Goal: Task Accomplishment & Management: Use online tool/utility

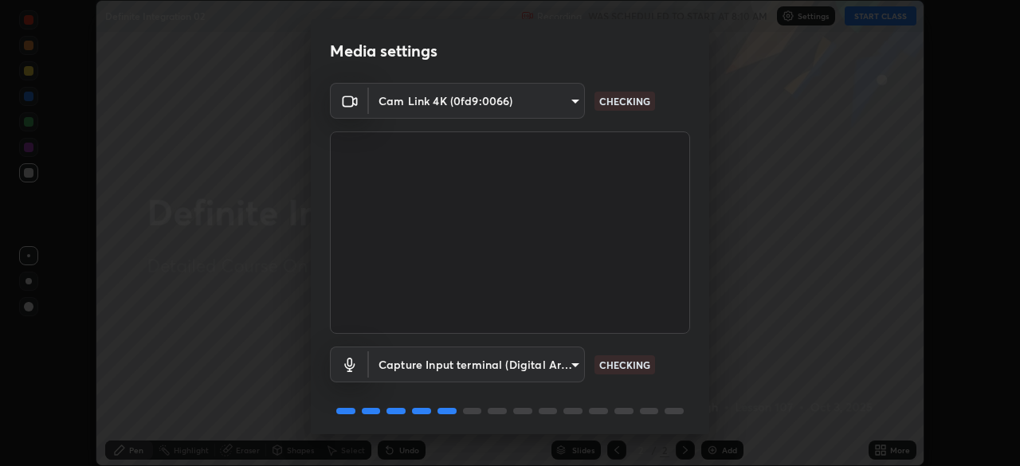
scroll to position [57, 0]
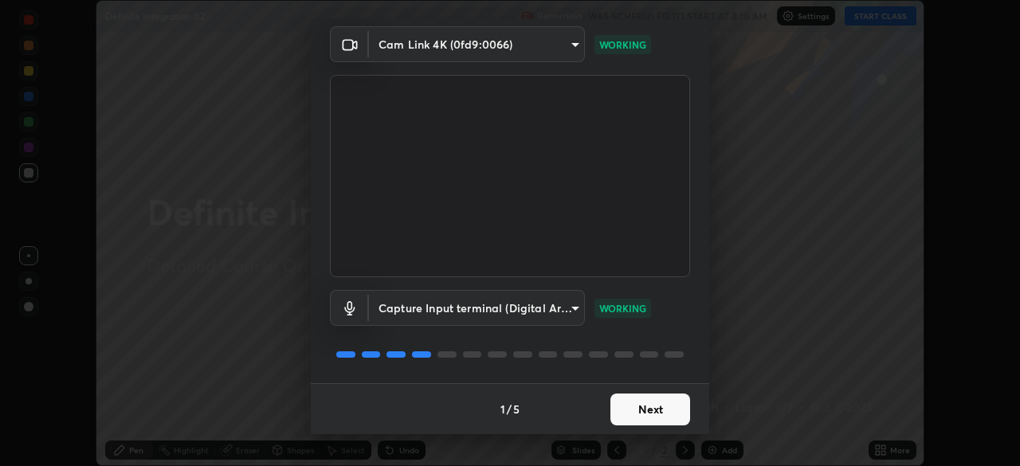
click at [632, 415] on button "Next" at bounding box center [650, 410] width 80 height 32
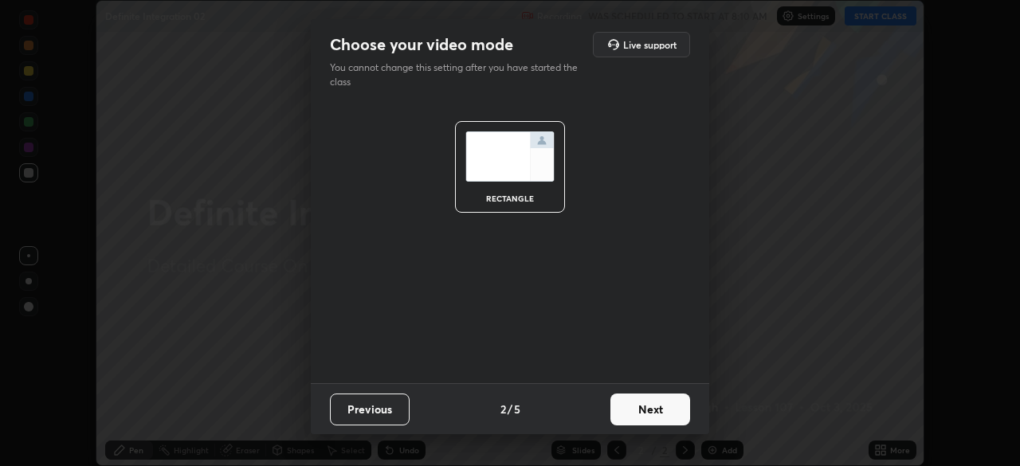
scroll to position [0, 0]
click at [661, 413] on button "Next" at bounding box center [650, 410] width 80 height 32
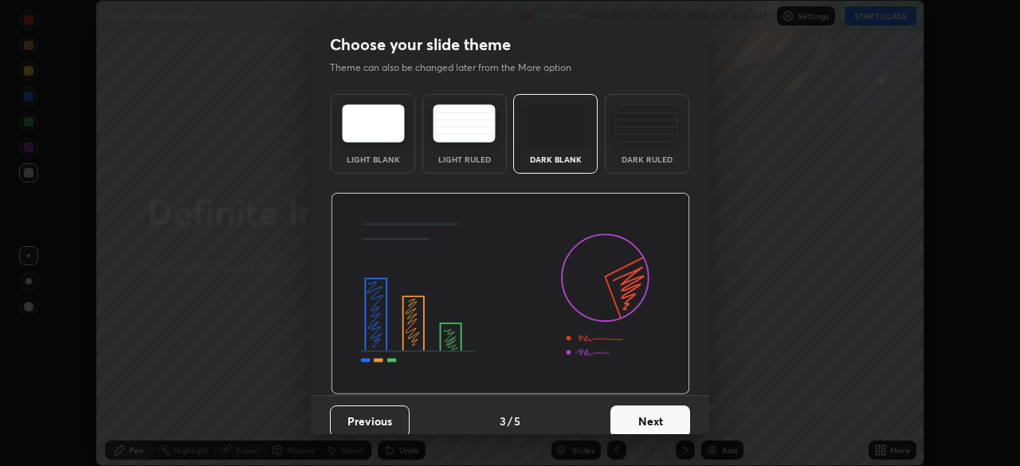
click at [648, 160] on div "Dark Ruled" at bounding box center [647, 159] width 64 height 8
click at [655, 415] on button "Next" at bounding box center [650, 422] width 80 height 32
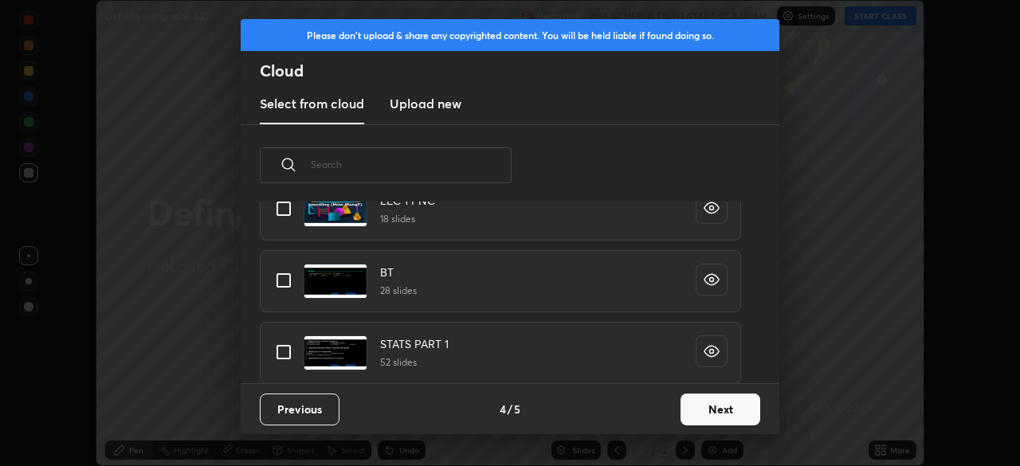
scroll to position [669, 0]
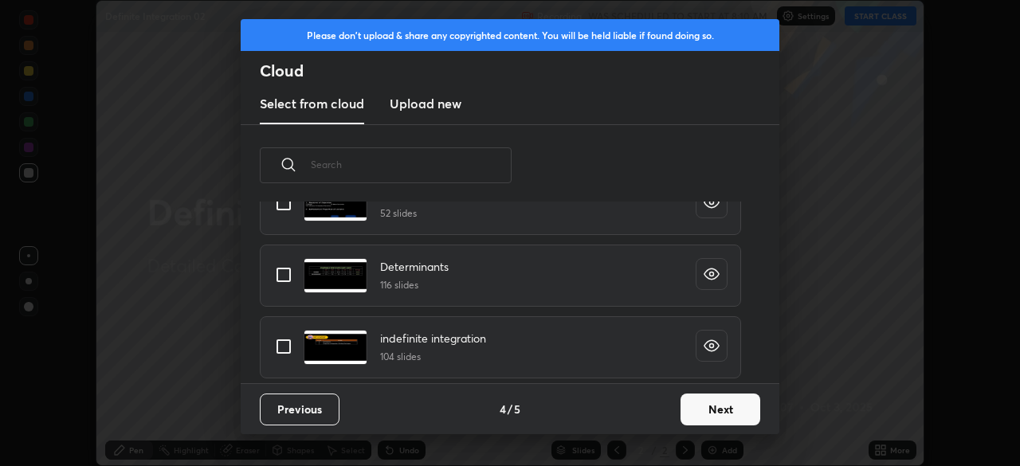
click at [283, 346] on input "grid" at bounding box center [283, 346] width 33 height 33
checkbox input "true"
click at [715, 412] on button "Next" at bounding box center [720, 410] width 80 height 32
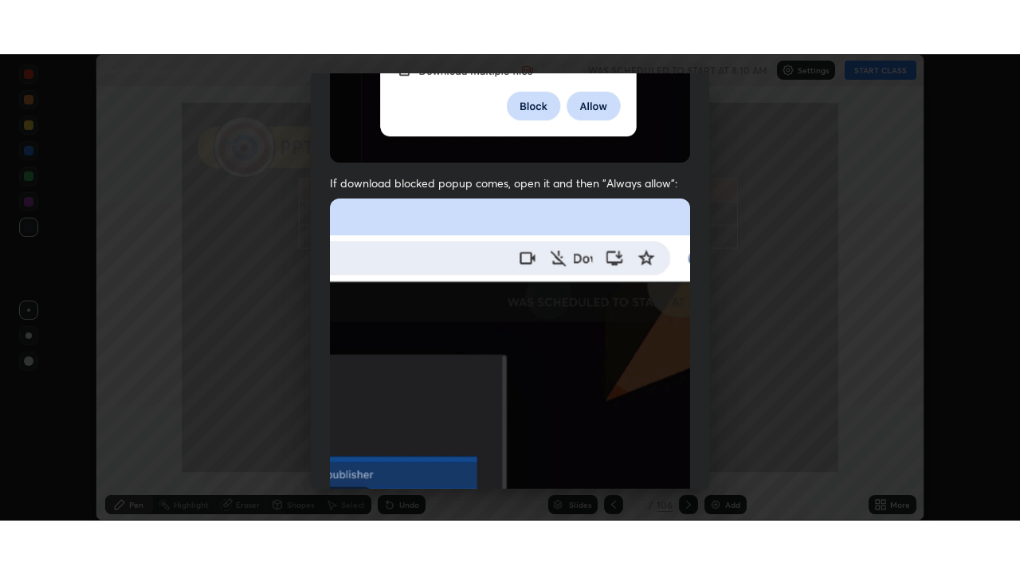
scroll to position [382, 0]
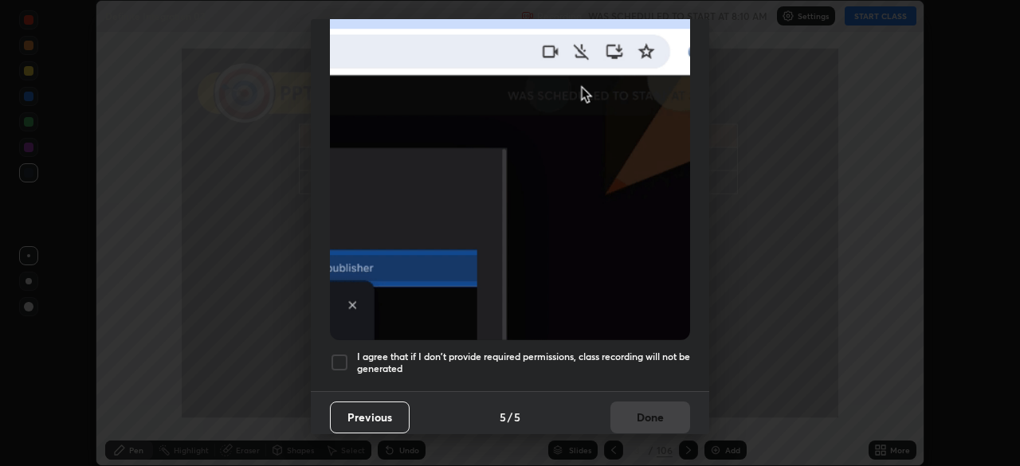
click at [339, 355] on div at bounding box center [339, 362] width 19 height 19
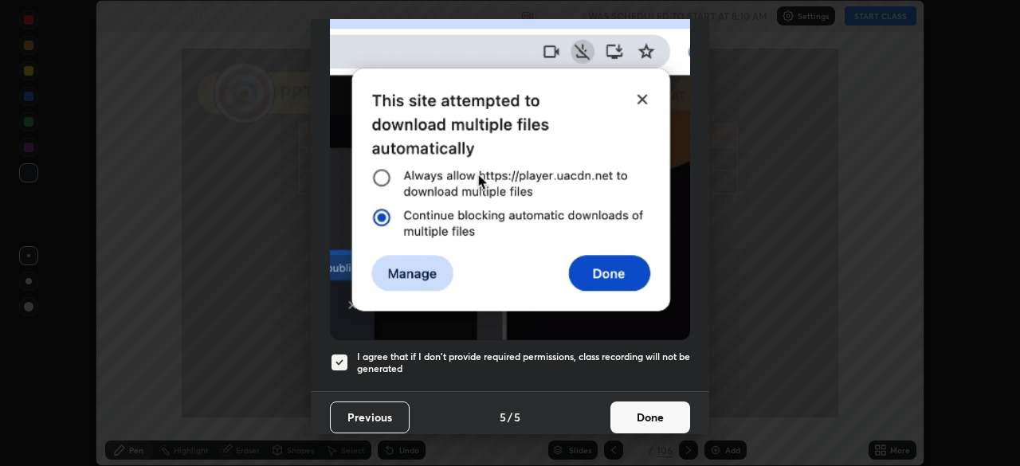
click at [644, 406] on button "Done" at bounding box center [650, 418] width 80 height 32
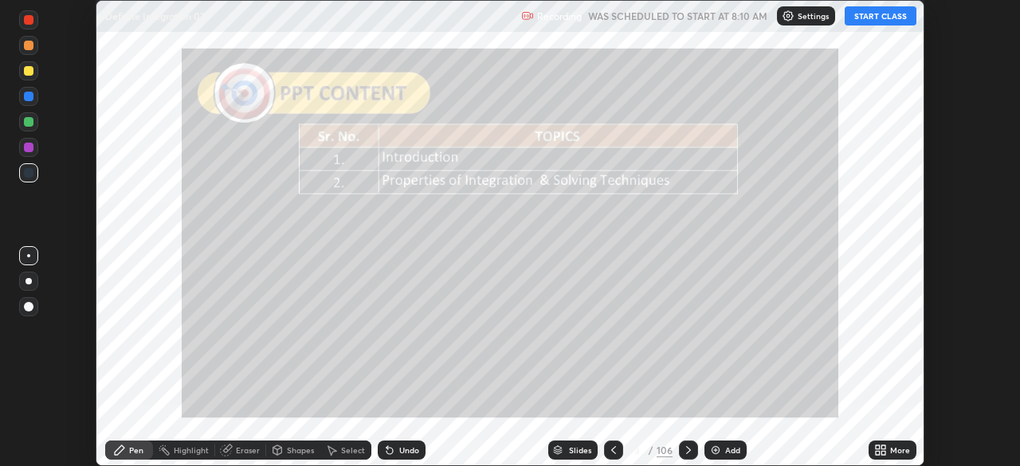
click at [612, 450] on icon at bounding box center [613, 450] width 13 height 13
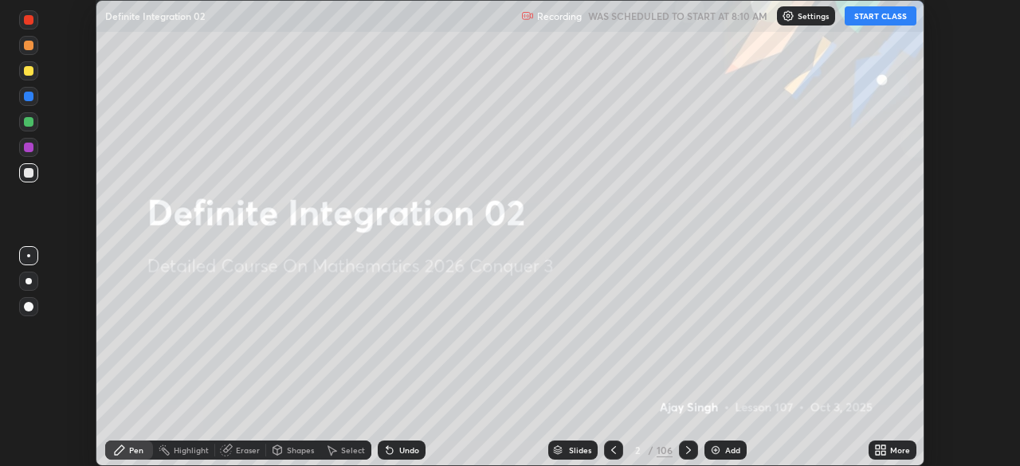
click at [883, 447] on icon at bounding box center [883, 447] width 4 height 4
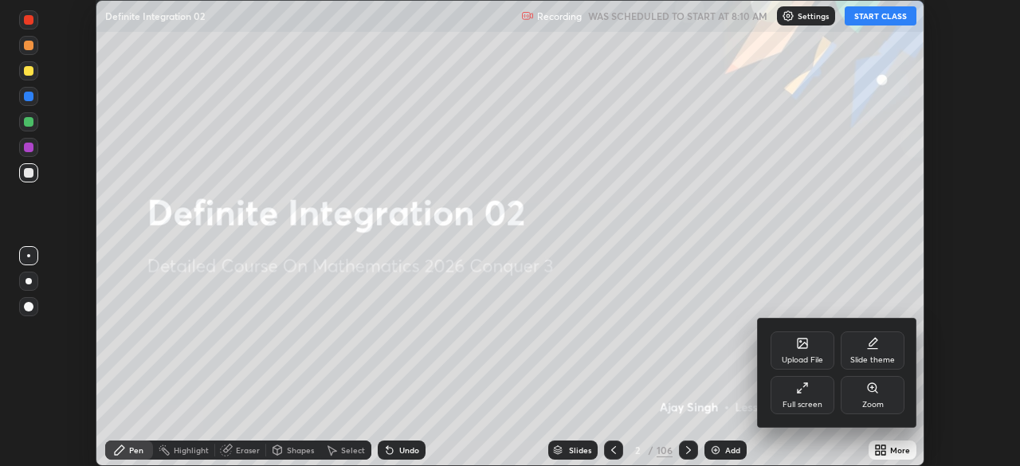
click at [800, 401] on div "Full screen" at bounding box center [802, 405] width 40 height 8
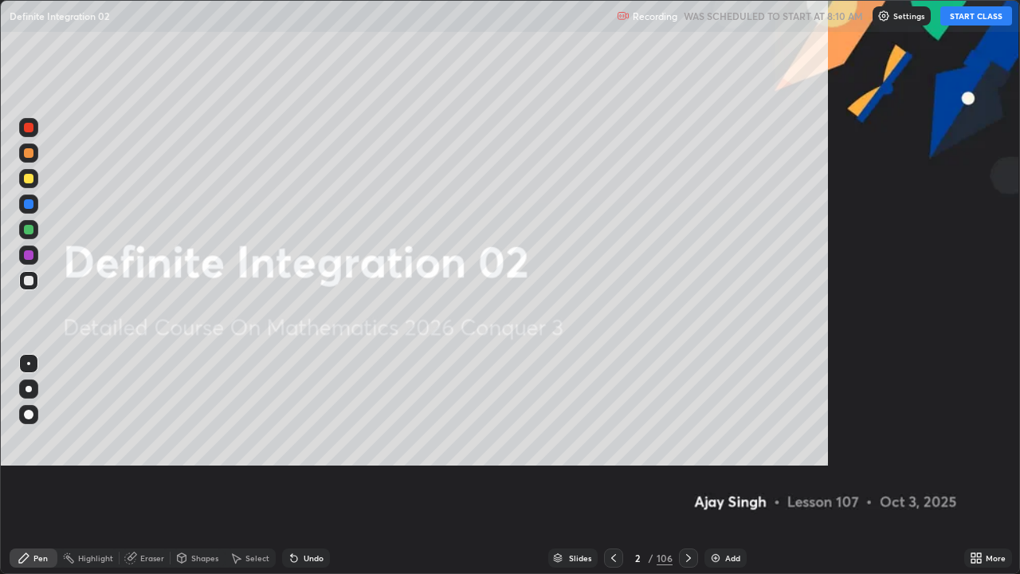
scroll to position [574, 1020]
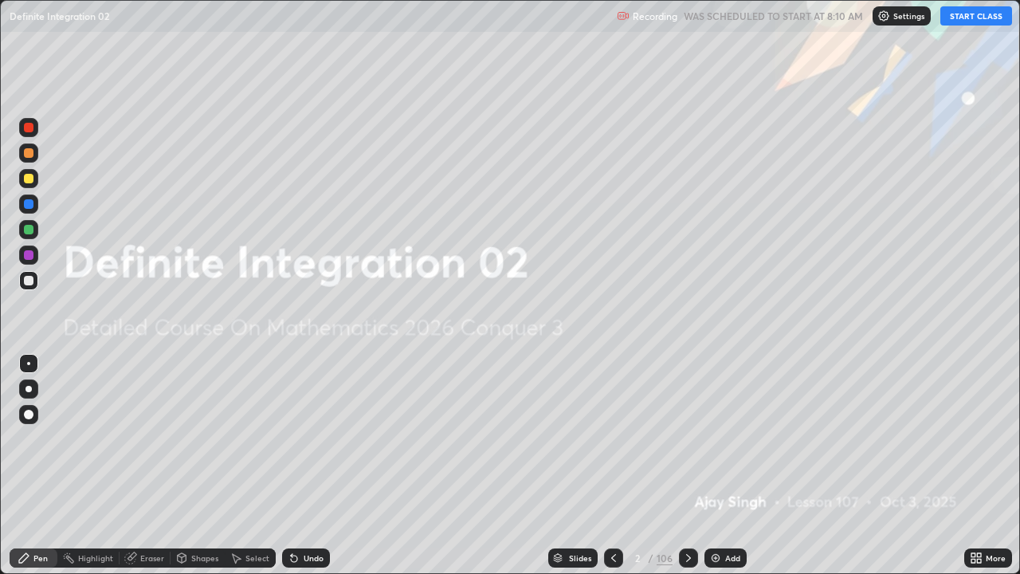
click at [976, 20] on button "START CLASS" at bounding box center [976, 15] width 72 height 19
click at [723, 465] on div "Add" at bounding box center [725, 557] width 42 height 19
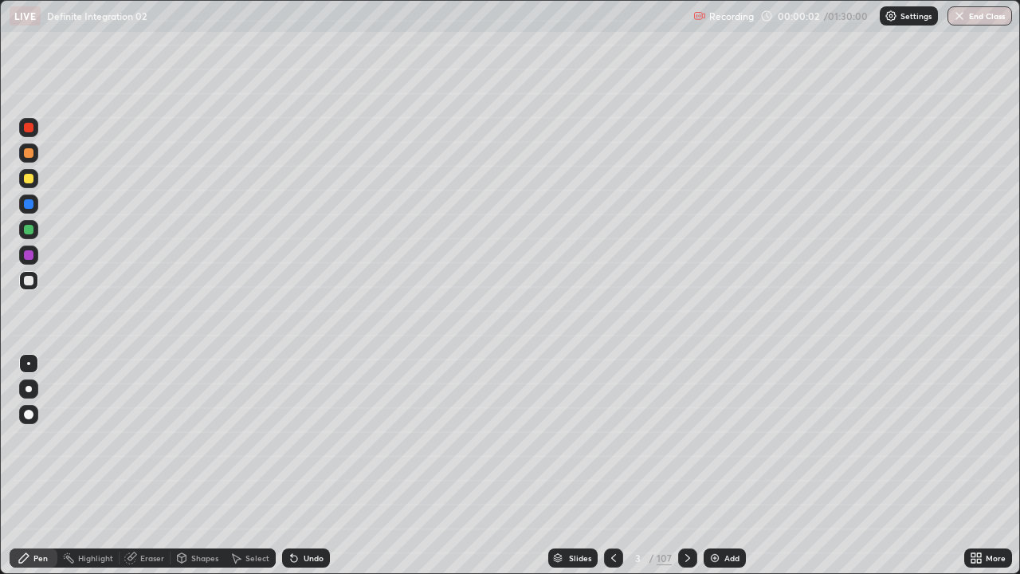
click at [29, 389] on div at bounding box center [28, 389] width 6 height 6
click at [731, 465] on div "Add" at bounding box center [731, 558] width 15 height 8
click at [735, 465] on div "Add" at bounding box center [732, 558] width 15 height 8
click at [727, 465] on div "Add" at bounding box center [732, 558] width 15 height 8
click at [582, 465] on div "Slides" at bounding box center [573, 557] width 49 height 19
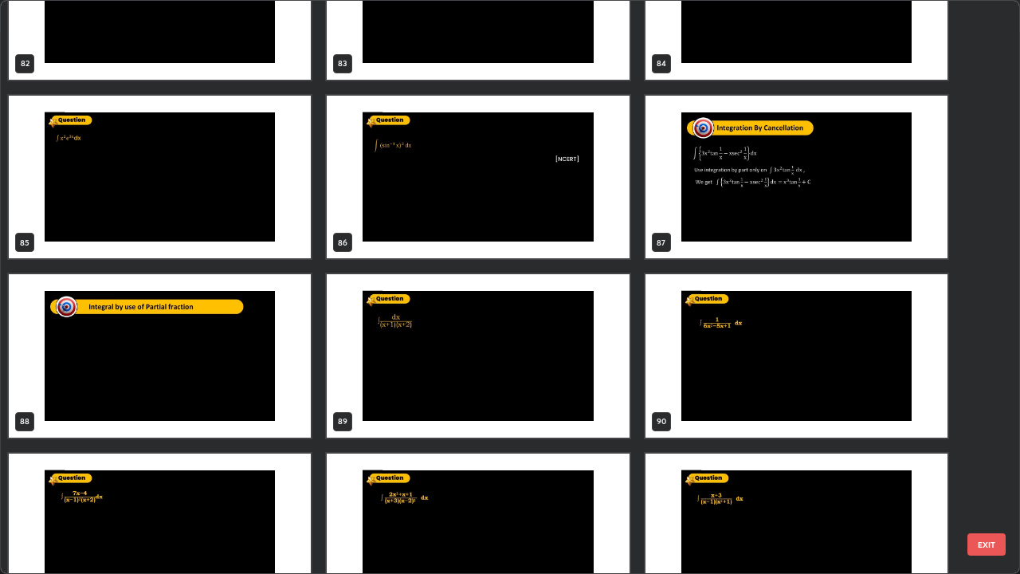
scroll to position [4925, 0]
click at [256, 387] on img "grid" at bounding box center [160, 355] width 302 height 163
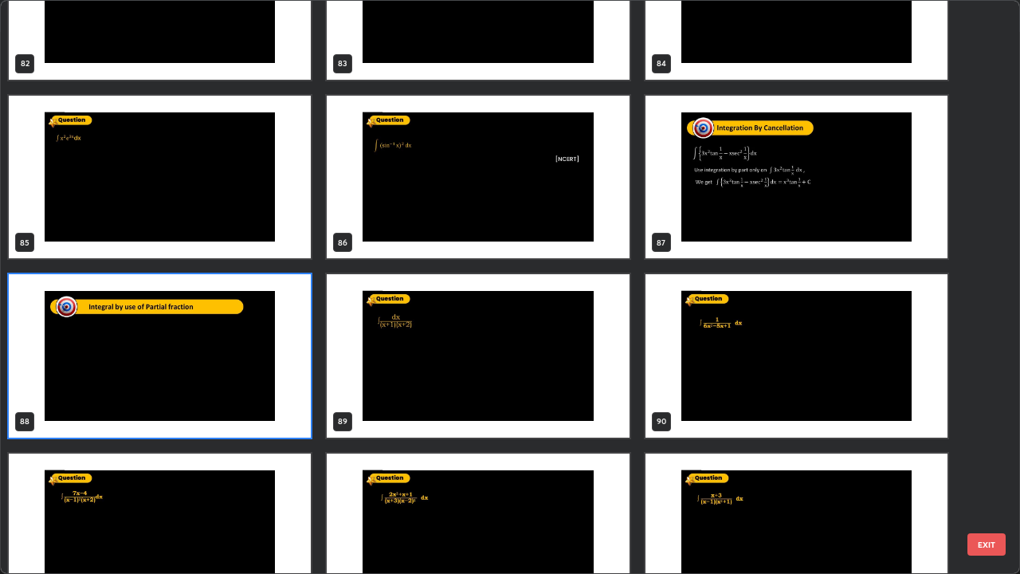
click at [232, 386] on img "grid" at bounding box center [160, 355] width 302 height 163
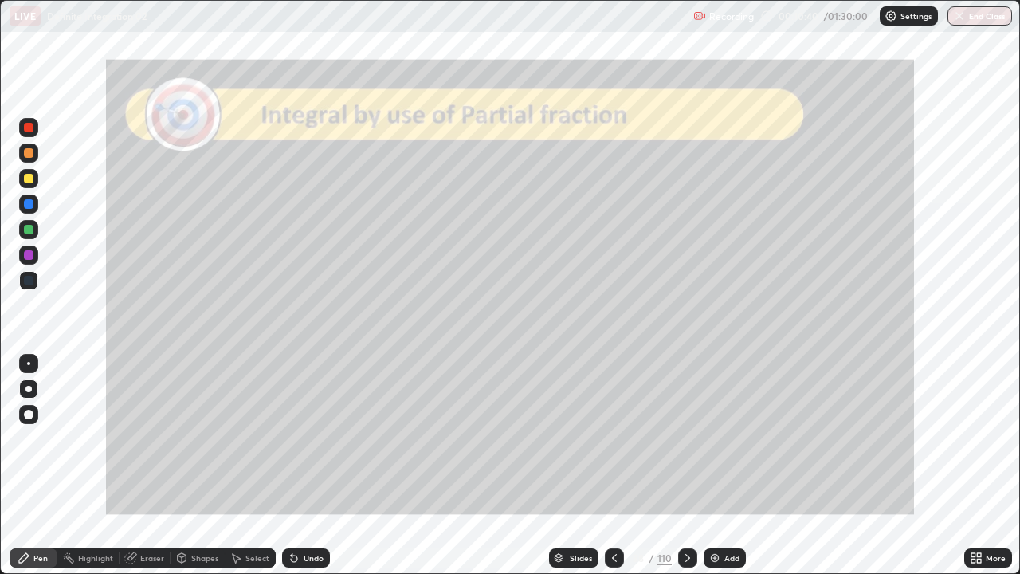
click at [210, 373] on img "grid" at bounding box center [160, 355] width 302 height 163
click at [33, 182] on div at bounding box center [28, 178] width 19 height 19
click at [730, 465] on div "Add" at bounding box center [725, 557] width 42 height 19
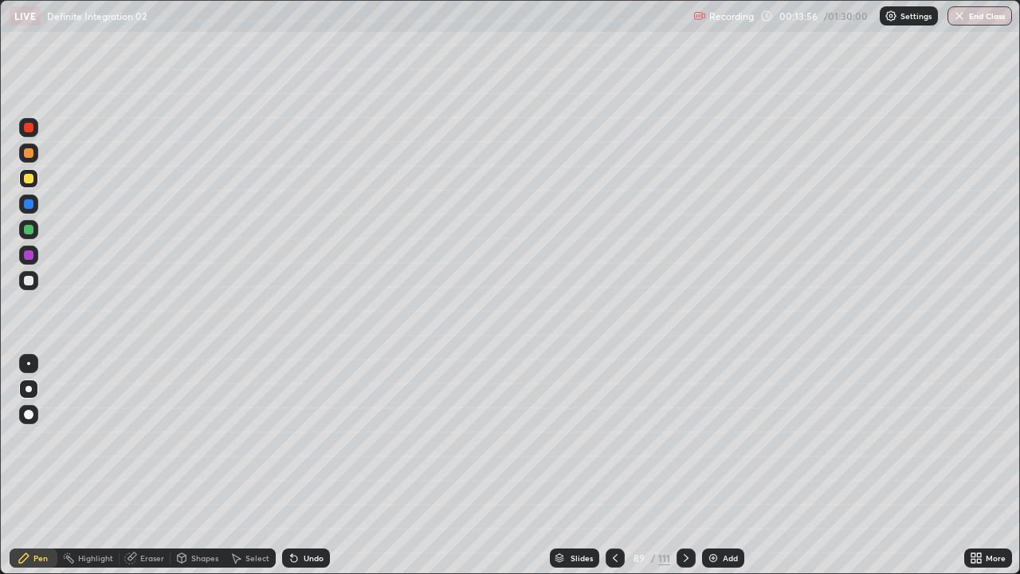
click at [613, 465] on icon at bounding box center [615, 557] width 13 height 13
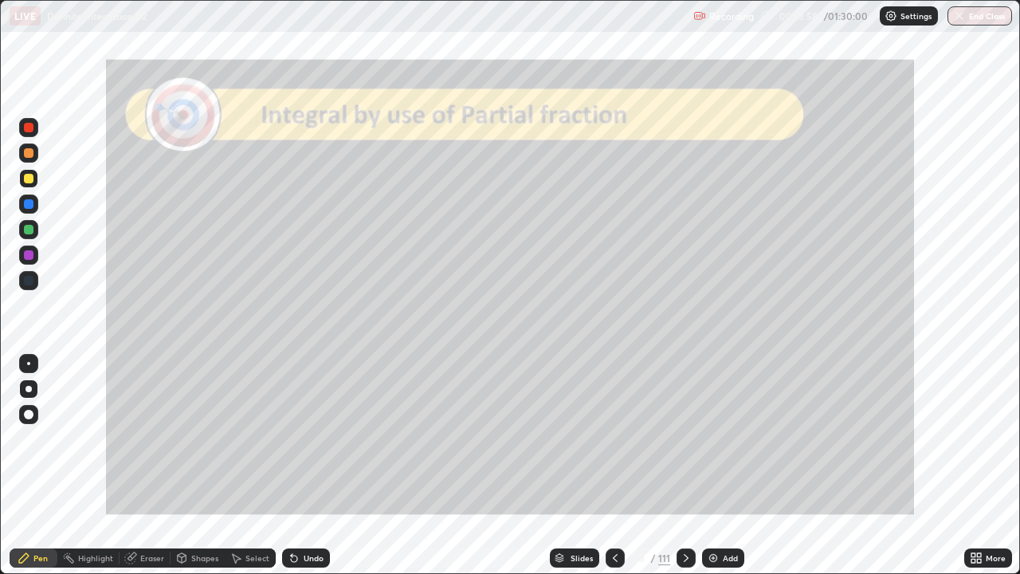
click at [159, 465] on div "Eraser" at bounding box center [152, 558] width 24 height 8
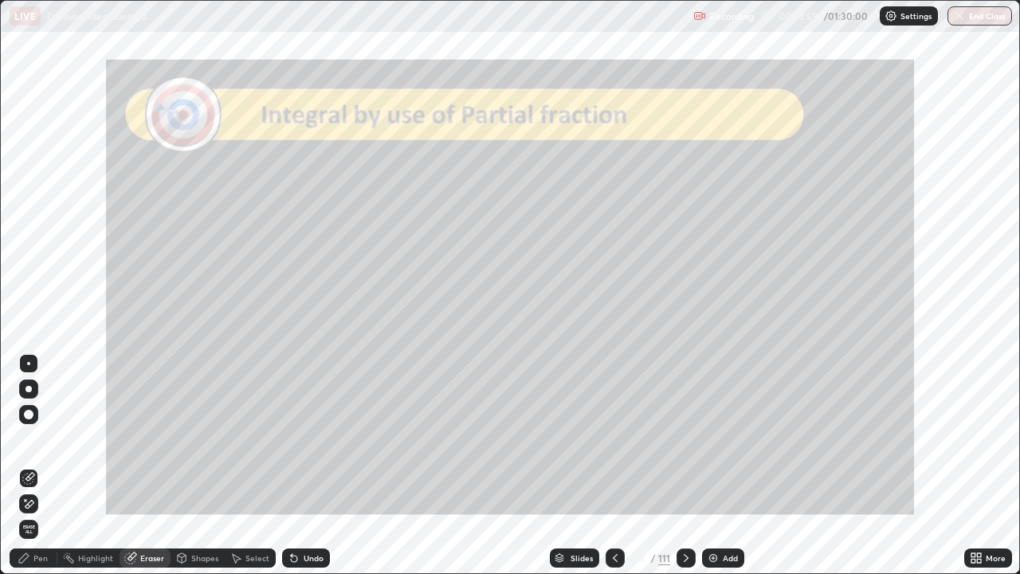
click at [33, 465] on icon at bounding box center [29, 504] width 9 height 8
click at [42, 465] on div "Pen" at bounding box center [40, 558] width 14 height 8
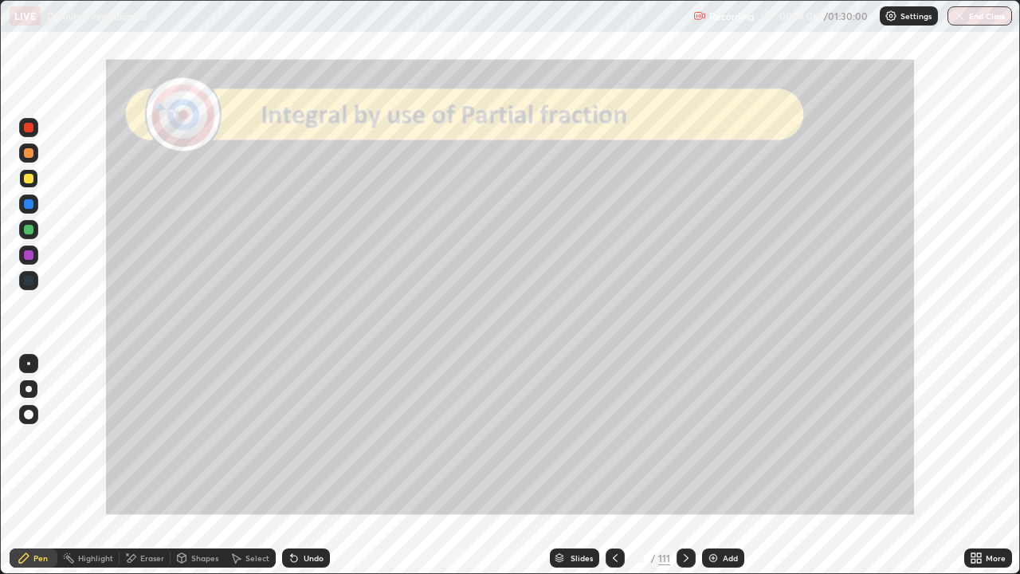
click at [684, 465] on icon at bounding box center [686, 557] width 13 height 13
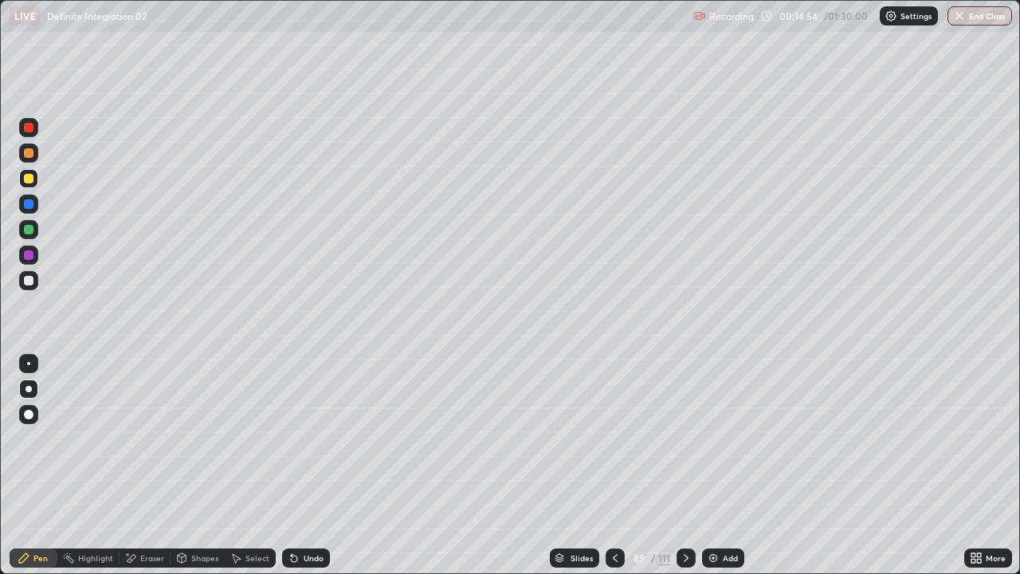
click at [314, 465] on div "Undo" at bounding box center [314, 558] width 20 height 8
click at [727, 465] on div "Add" at bounding box center [730, 558] width 15 height 8
click at [621, 465] on div at bounding box center [615, 557] width 19 height 19
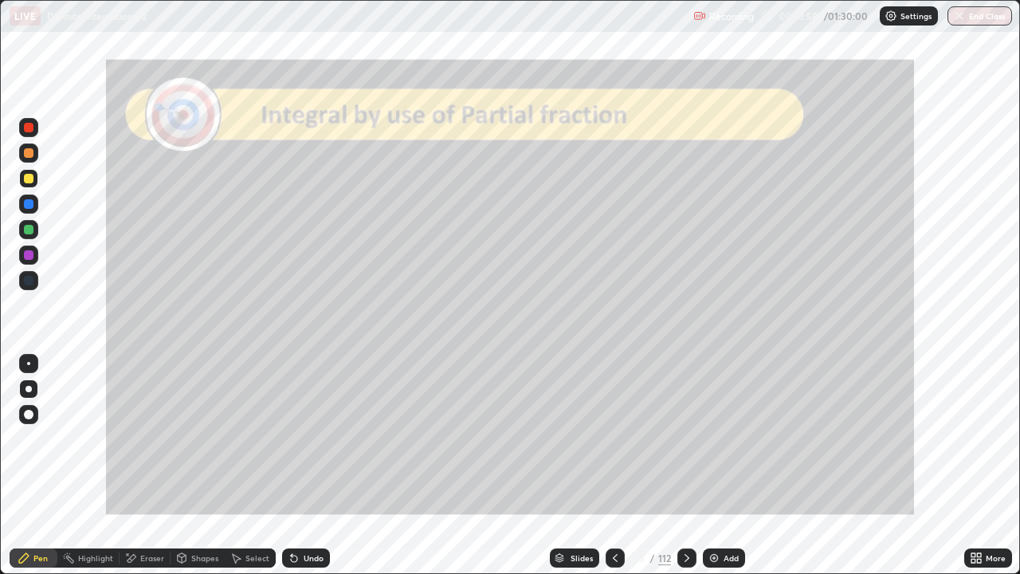
click at [685, 465] on icon at bounding box center [686, 557] width 13 height 13
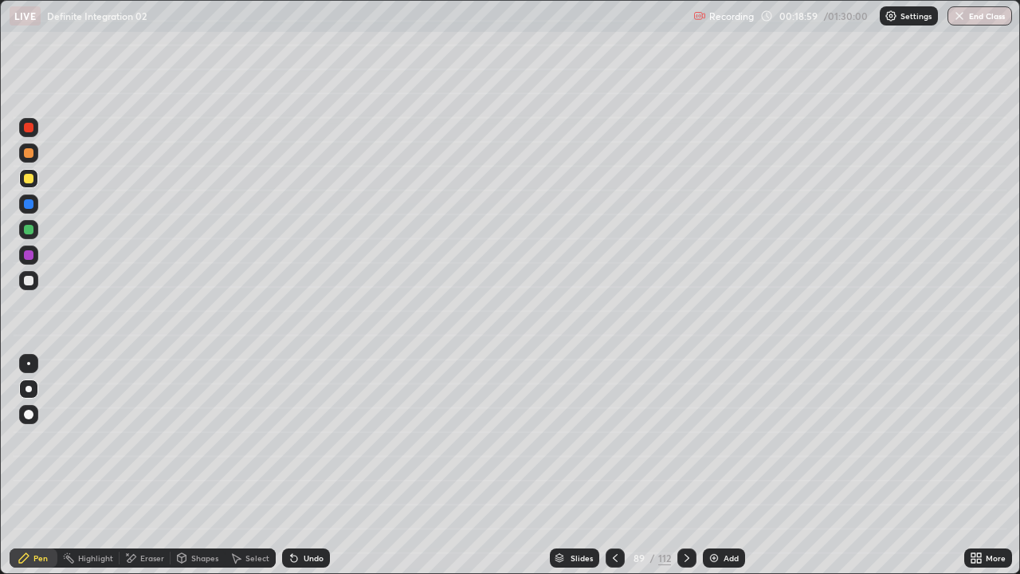
click at [683, 465] on icon at bounding box center [686, 557] width 13 height 13
click at [720, 465] on div "Add" at bounding box center [724, 557] width 42 height 19
click at [254, 465] on div "Select" at bounding box center [257, 558] width 24 height 8
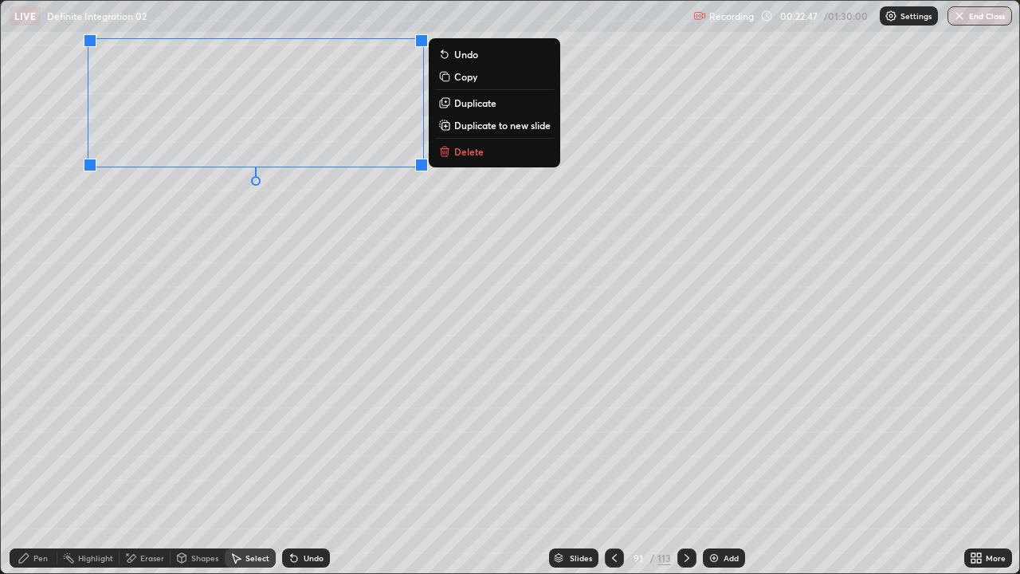
click at [472, 128] on p "Duplicate to new slide" at bounding box center [502, 125] width 96 height 13
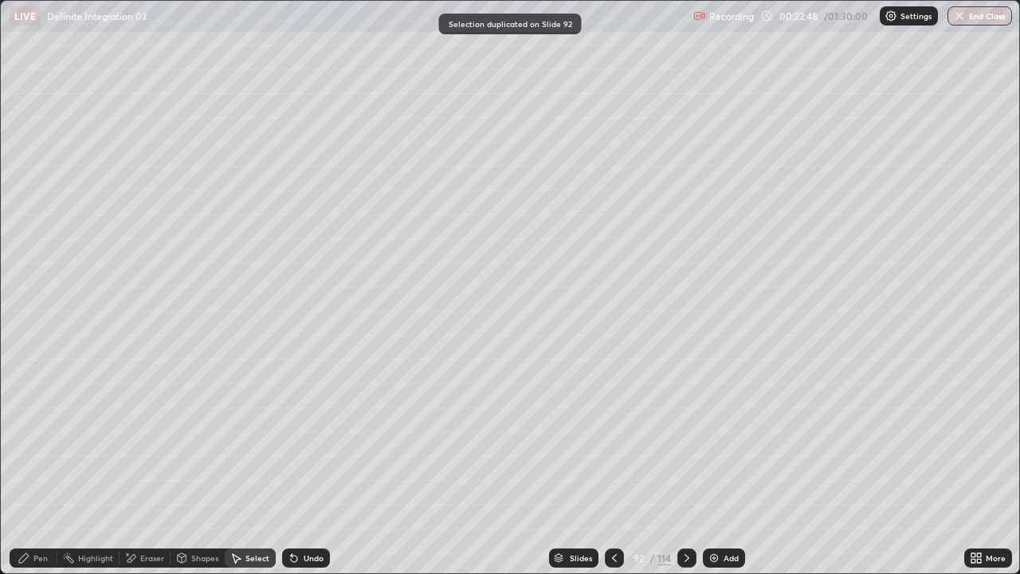
click at [42, 465] on div "Pen" at bounding box center [34, 557] width 48 height 19
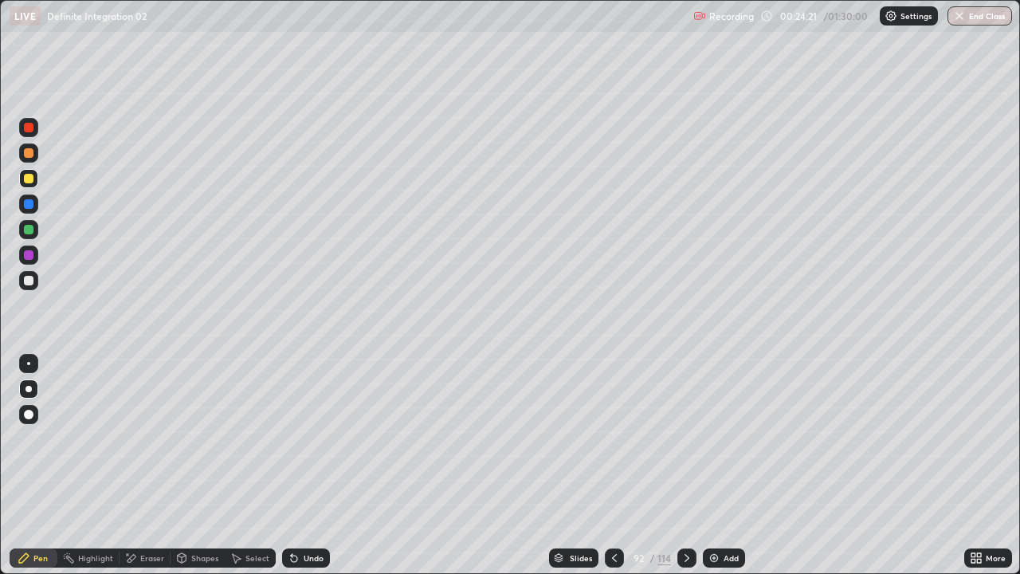
click at [29, 181] on div at bounding box center [29, 179] width 10 height 10
click at [252, 465] on div "Select" at bounding box center [257, 558] width 24 height 8
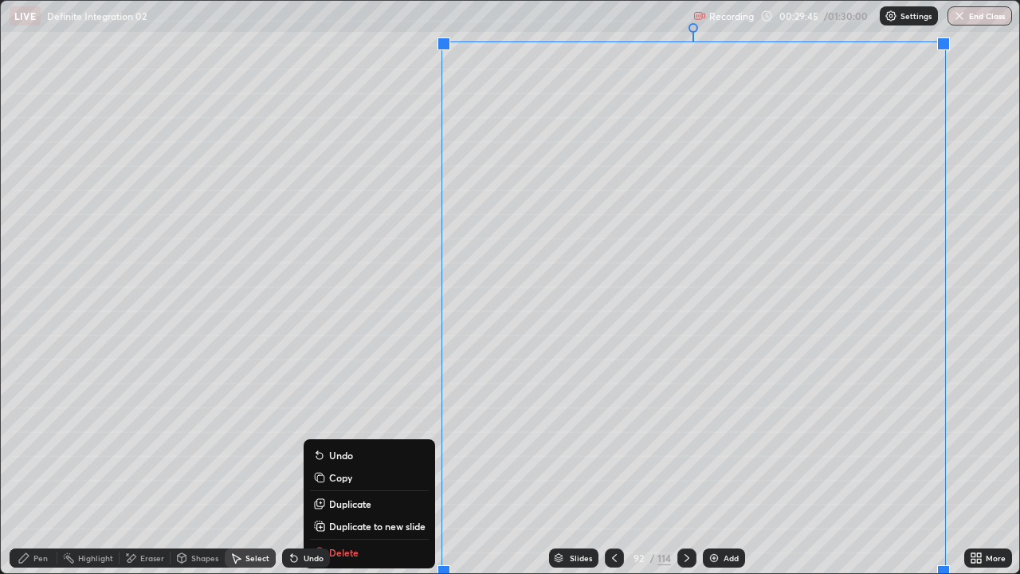
click at [410, 465] on p "Duplicate to new slide" at bounding box center [377, 525] width 96 height 13
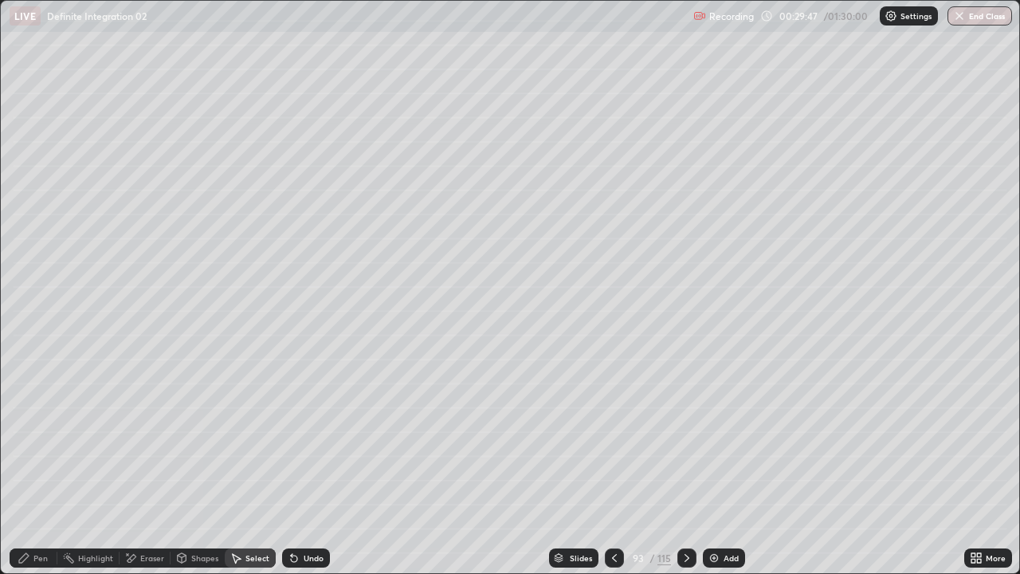
click at [43, 465] on div "Pen" at bounding box center [40, 558] width 14 height 8
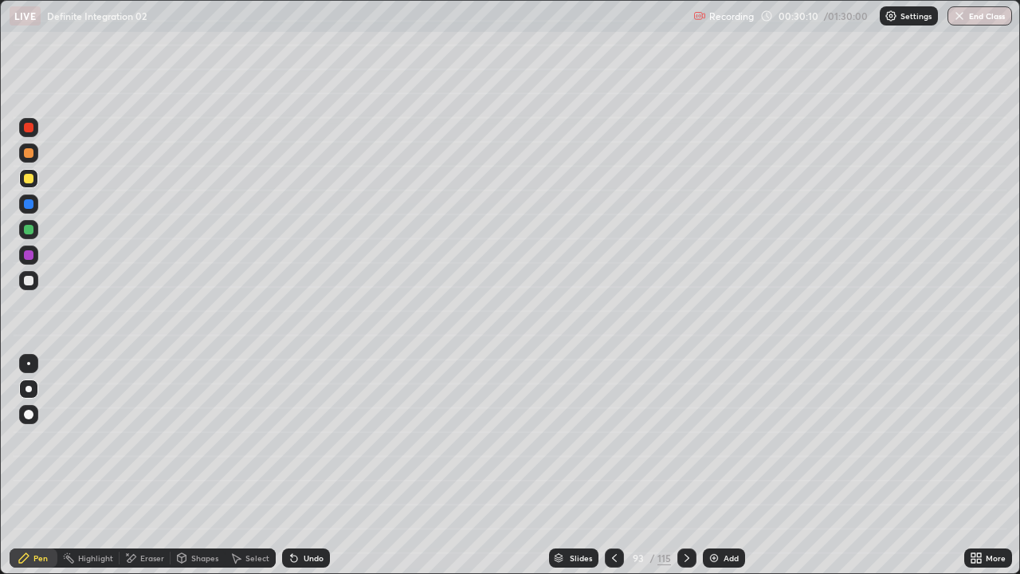
click at [611, 465] on icon at bounding box center [614, 557] width 13 height 13
click at [685, 465] on icon at bounding box center [686, 557] width 13 height 13
click at [613, 465] on icon at bounding box center [614, 557] width 13 height 13
click at [608, 465] on icon at bounding box center [614, 557] width 13 height 13
click at [251, 465] on div "Select" at bounding box center [257, 558] width 24 height 8
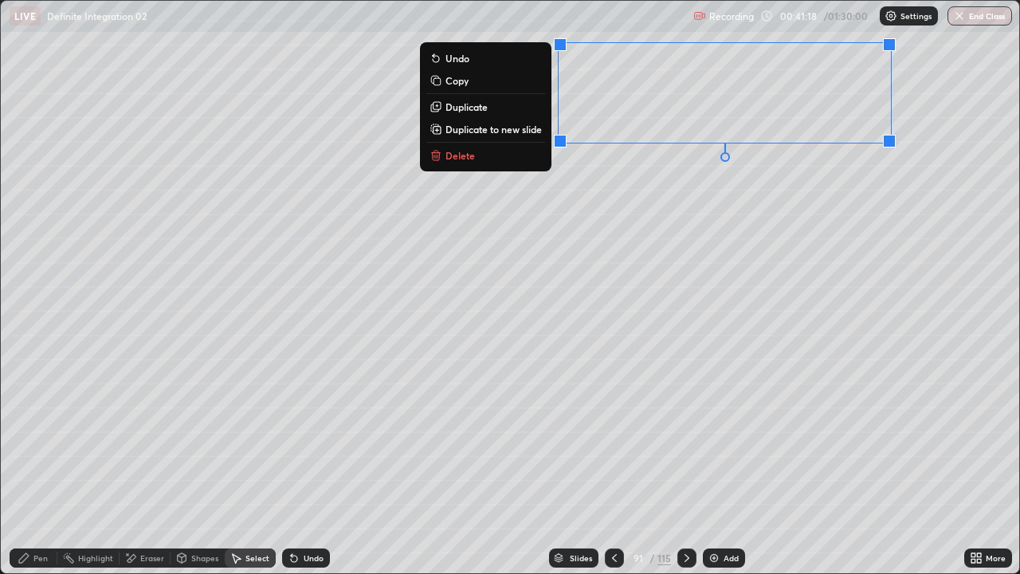
click at [527, 128] on p "Duplicate to new slide" at bounding box center [493, 129] width 96 height 13
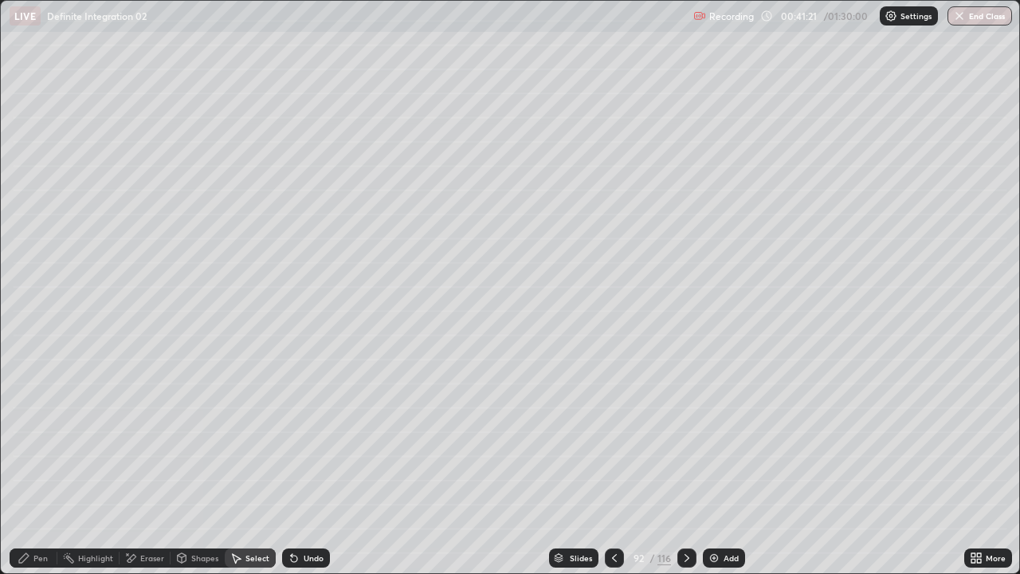
click at [37, 465] on div "Pen" at bounding box center [40, 558] width 14 height 8
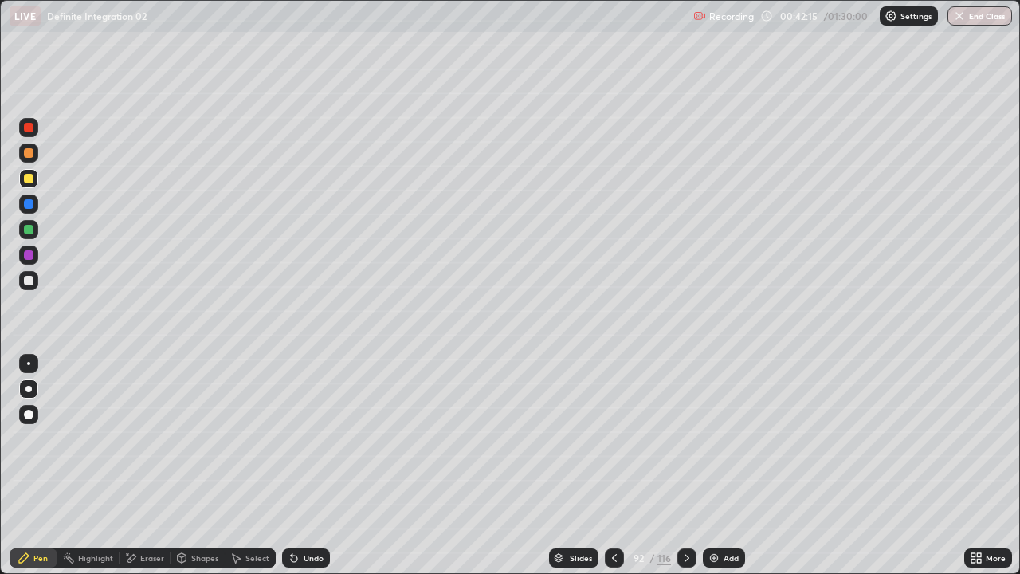
click at [31, 256] on div at bounding box center [29, 255] width 10 height 10
click at [28, 180] on div at bounding box center [29, 179] width 10 height 10
click at [710, 465] on img at bounding box center [714, 557] width 13 height 13
click at [614, 465] on icon at bounding box center [615, 557] width 13 height 13
click at [686, 465] on icon at bounding box center [686, 557] width 13 height 13
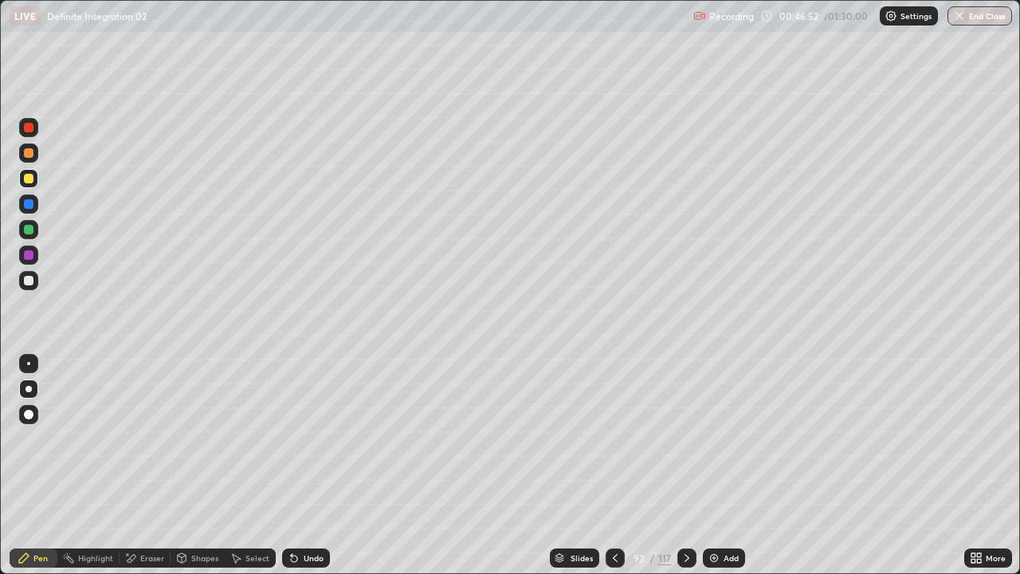
click at [260, 465] on div "Select" at bounding box center [257, 558] width 24 height 8
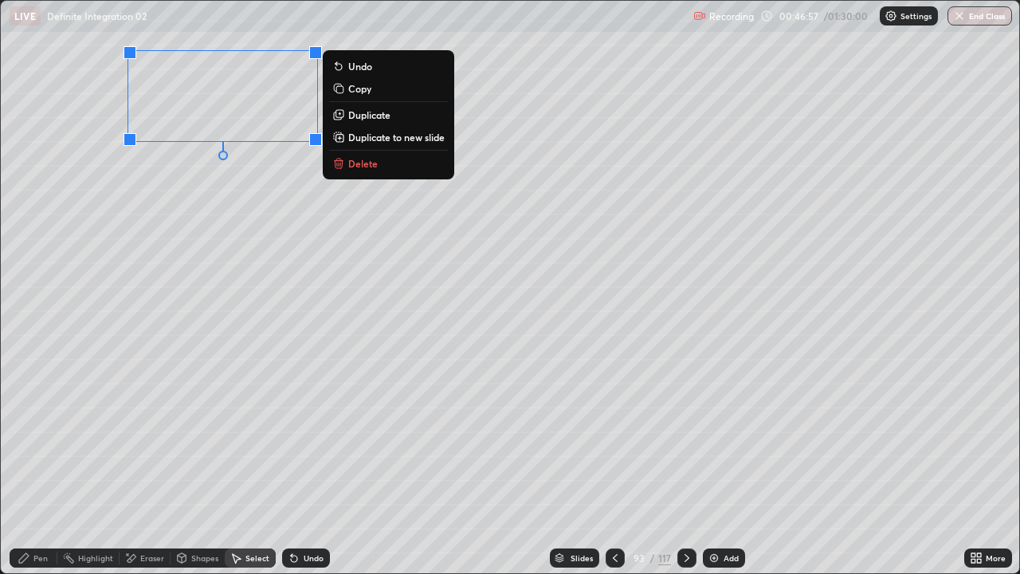
click at [363, 116] on p "Duplicate" at bounding box center [369, 114] width 42 height 13
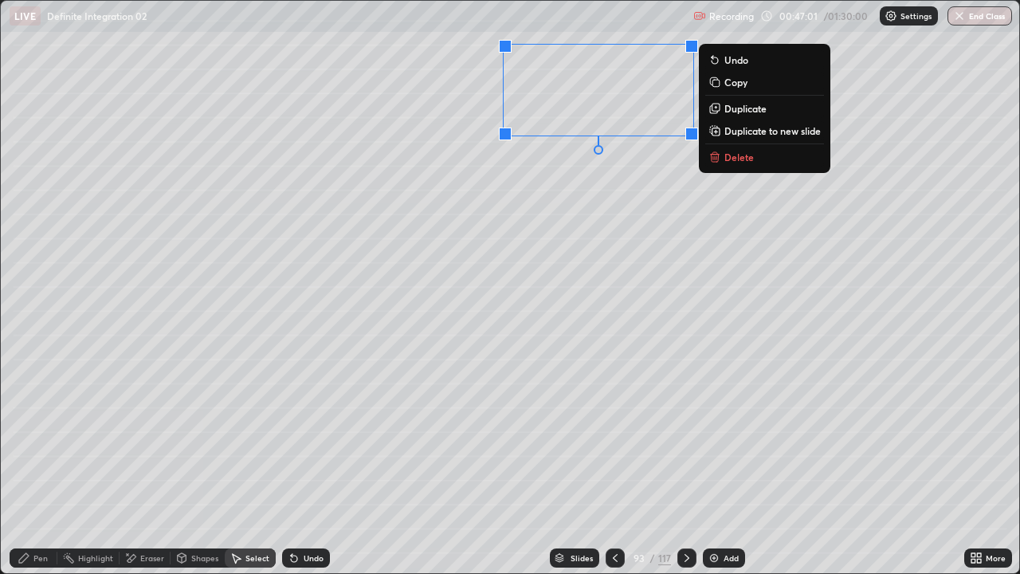
click at [37, 465] on div "Pen" at bounding box center [40, 558] width 14 height 8
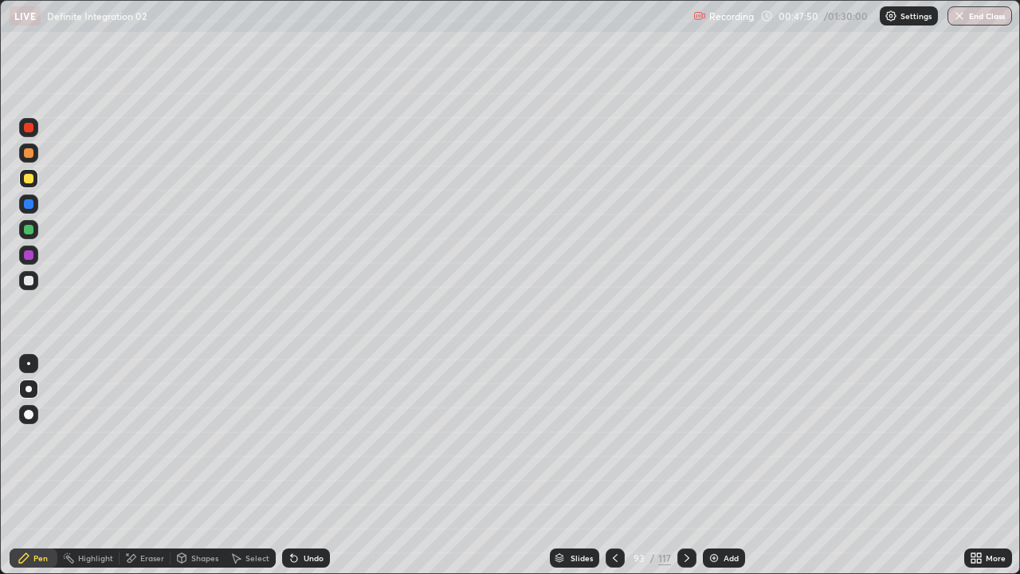
click at [25, 210] on div at bounding box center [28, 203] width 19 height 19
click at [22, 233] on div at bounding box center [28, 229] width 19 height 19
click at [319, 465] on div "Undo" at bounding box center [314, 558] width 20 height 8
click at [306, 465] on div "Undo" at bounding box center [314, 558] width 20 height 8
click at [312, 465] on div "Undo" at bounding box center [314, 558] width 20 height 8
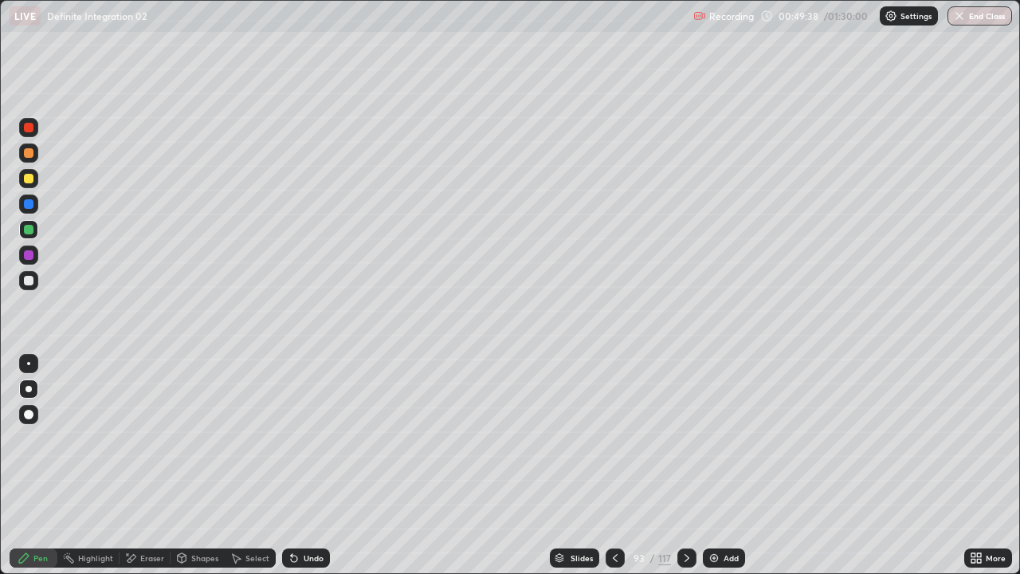
click at [28, 283] on div at bounding box center [29, 281] width 10 height 10
click at [148, 465] on div "Eraser" at bounding box center [145, 557] width 51 height 19
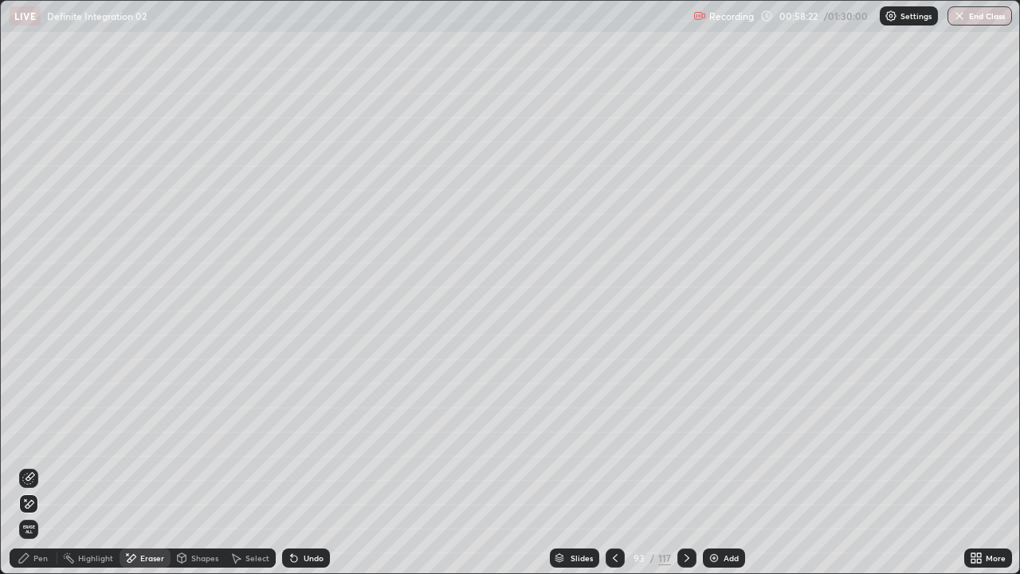
click at [306, 465] on div "Undo" at bounding box center [306, 557] width 48 height 19
click at [304, 465] on div "Undo" at bounding box center [314, 558] width 20 height 8
click at [307, 465] on div "Undo" at bounding box center [314, 558] width 20 height 8
click at [306, 465] on div "Undo" at bounding box center [314, 558] width 20 height 8
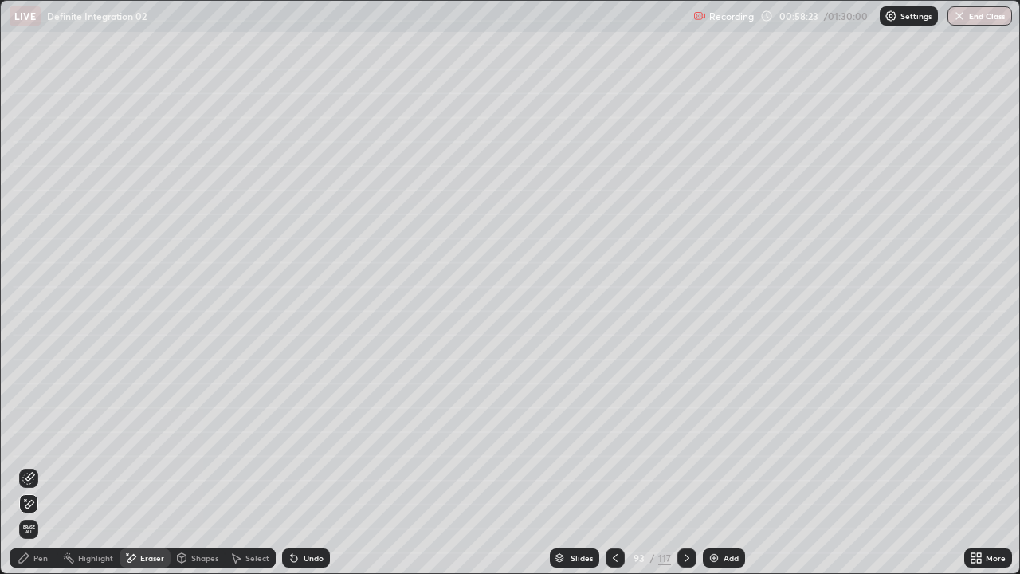
click at [308, 465] on div "Undo" at bounding box center [314, 558] width 20 height 8
click at [305, 465] on div "Undo" at bounding box center [314, 558] width 20 height 8
click at [304, 465] on div "Undo" at bounding box center [314, 558] width 20 height 8
click at [305, 465] on div "Undo" at bounding box center [314, 558] width 20 height 8
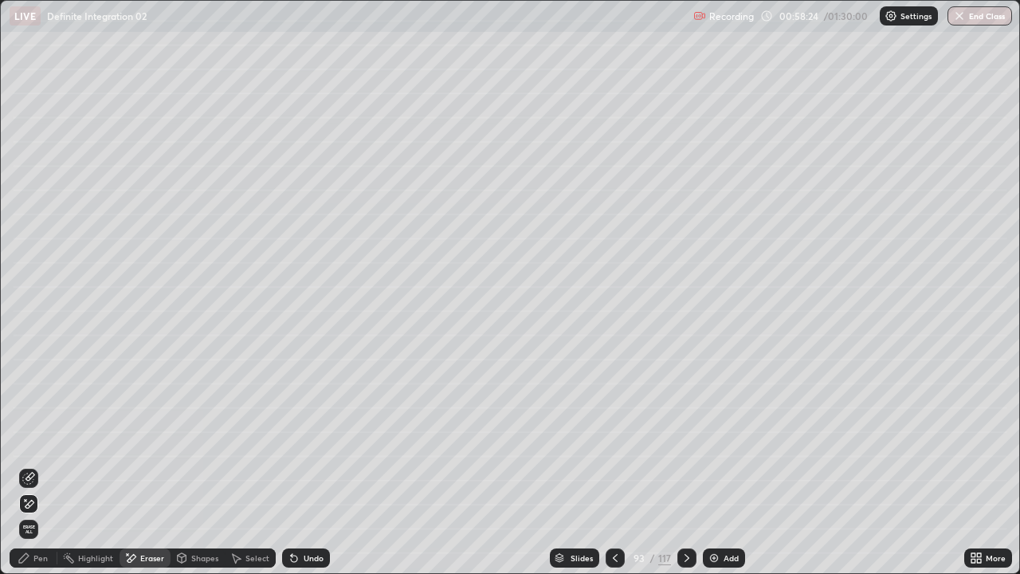
click at [306, 465] on div "Undo" at bounding box center [314, 558] width 20 height 8
click at [308, 465] on div "Undo" at bounding box center [314, 558] width 20 height 8
click at [307, 465] on div "Undo" at bounding box center [314, 558] width 20 height 8
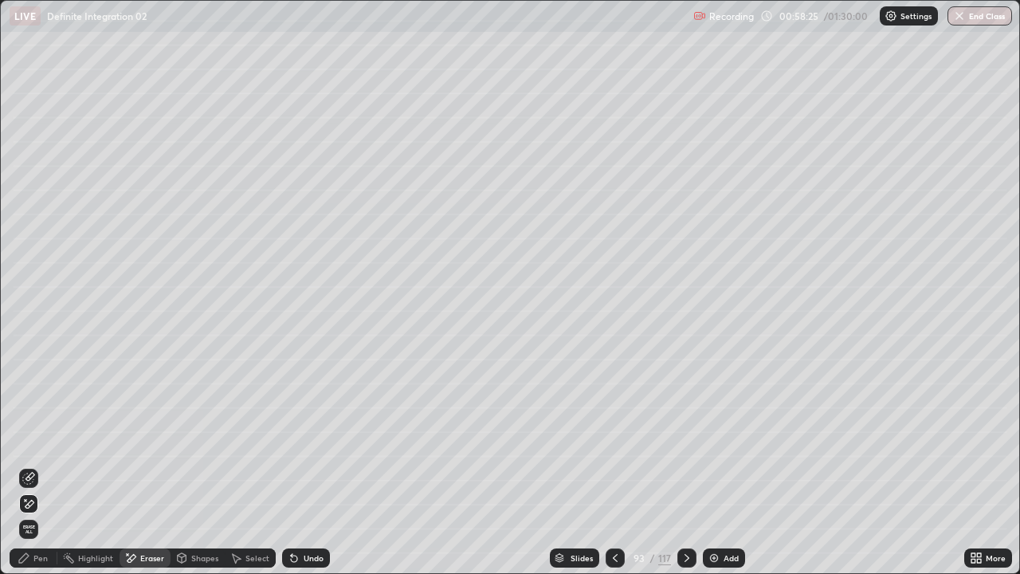
click at [304, 465] on div "Undo" at bounding box center [314, 558] width 20 height 8
click at [306, 465] on div "Undo" at bounding box center [314, 558] width 20 height 8
click at [304, 465] on div "Undo" at bounding box center [314, 558] width 20 height 8
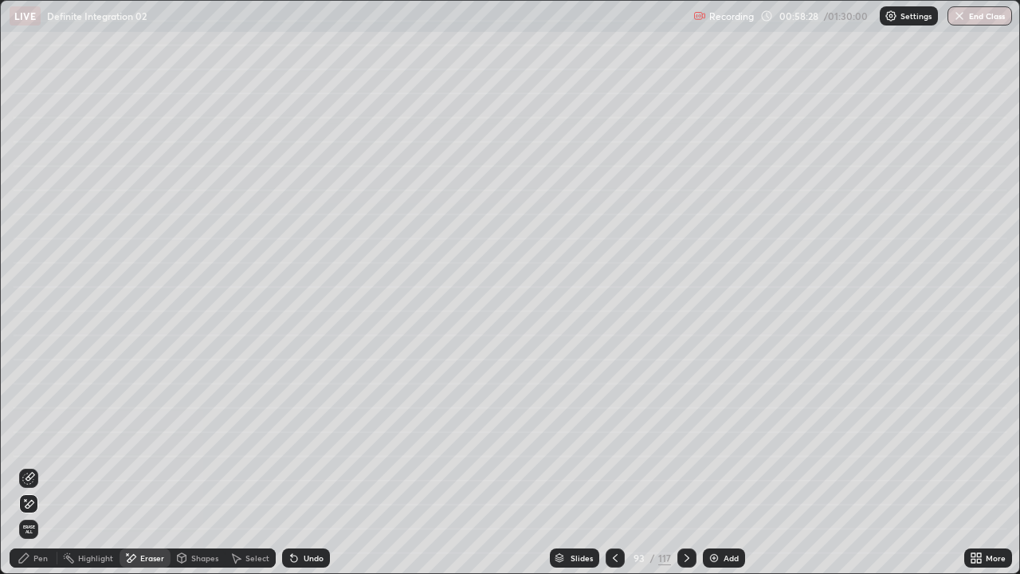
click at [304, 465] on div "Undo" at bounding box center [314, 558] width 20 height 8
click at [29, 465] on icon at bounding box center [24, 558] width 10 height 10
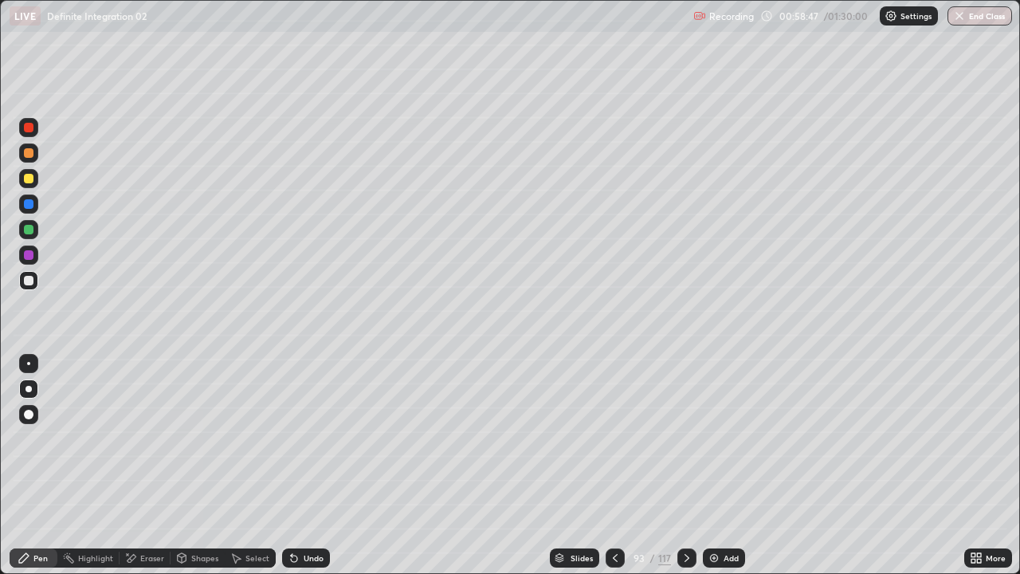
click at [148, 465] on div "Eraser" at bounding box center [152, 558] width 24 height 8
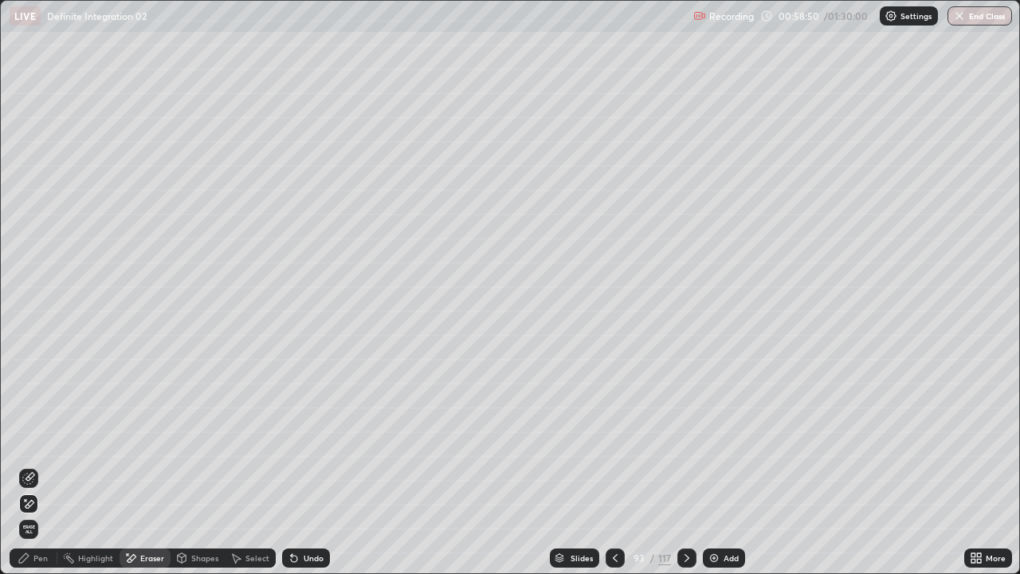
click at [35, 465] on div "Pen" at bounding box center [34, 557] width 48 height 19
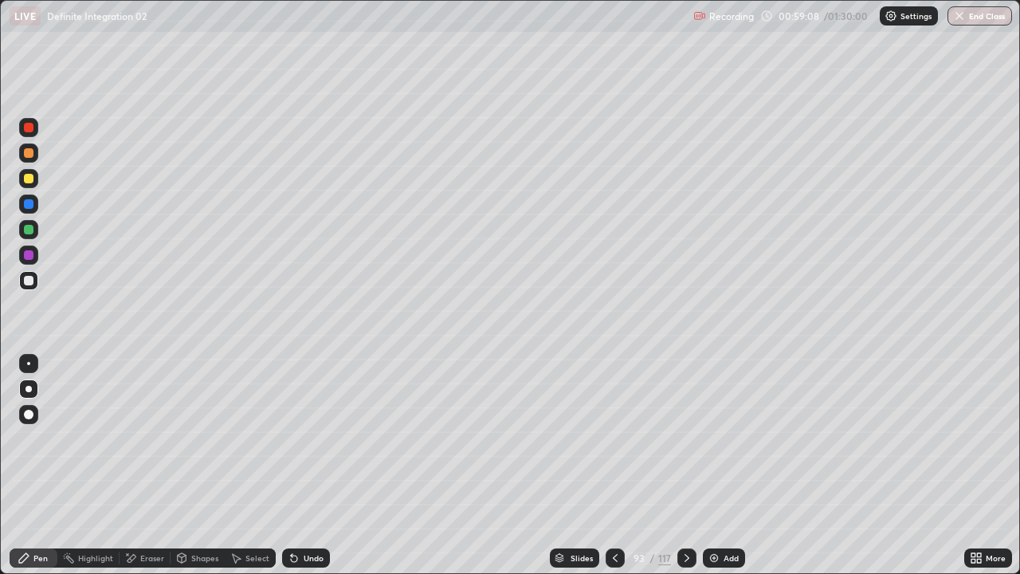
click at [26, 256] on div at bounding box center [29, 255] width 10 height 10
click at [143, 465] on div "Eraser" at bounding box center [152, 558] width 24 height 8
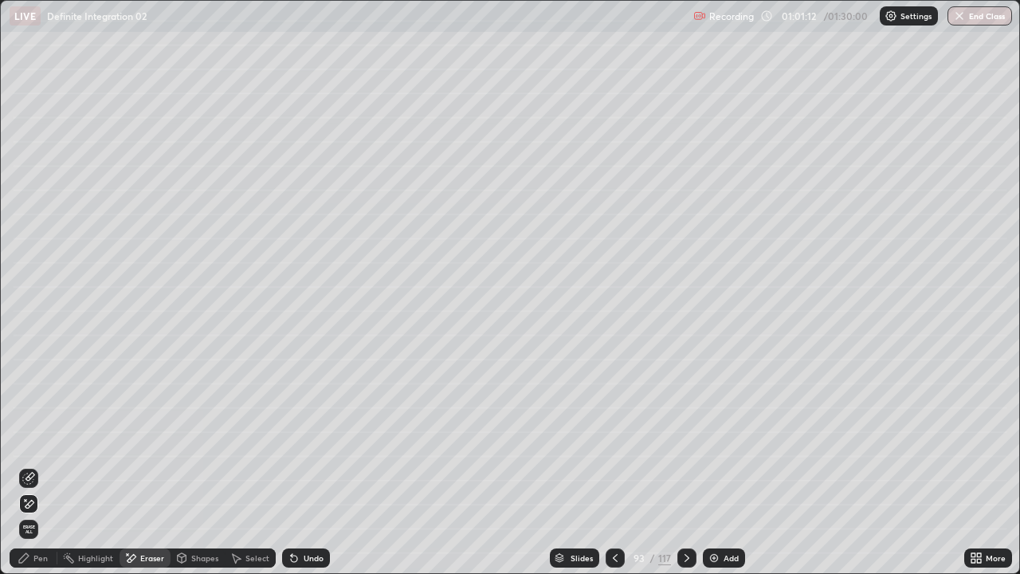
click at [29, 465] on icon at bounding box center [24, 557] width 13 height 13
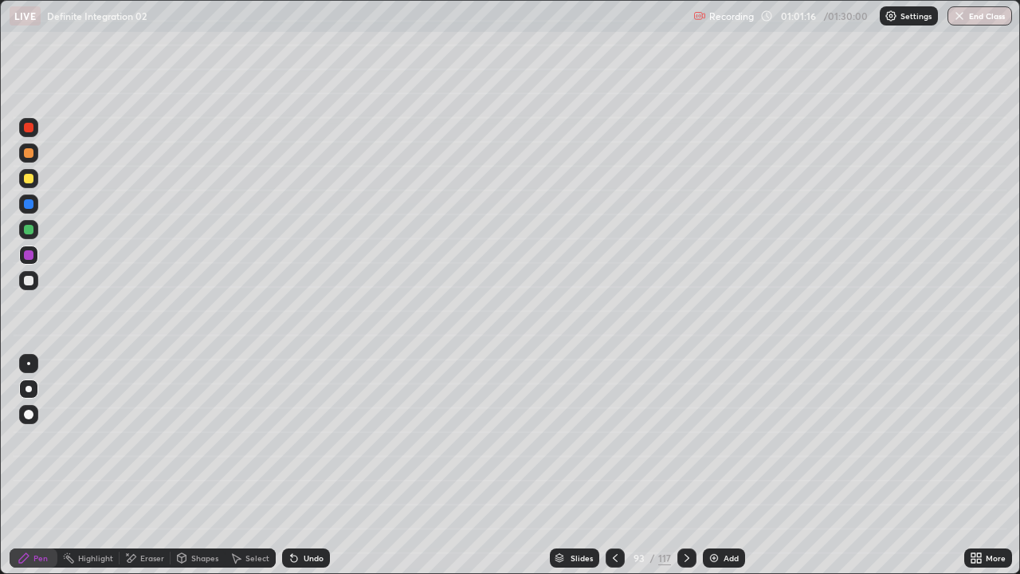
click at [27, 152] on div at bounding box center [29, 153] width 10 height 10
click at [723, 465] on div "Add" at bounding box center [730, 558] width 15 height 8
click at [29, 280] on div at bounding box center [29, 281] width 10 height 10
click at [991, 18] on button "End Class" at bounding box center [979, 15] width 65 height 19
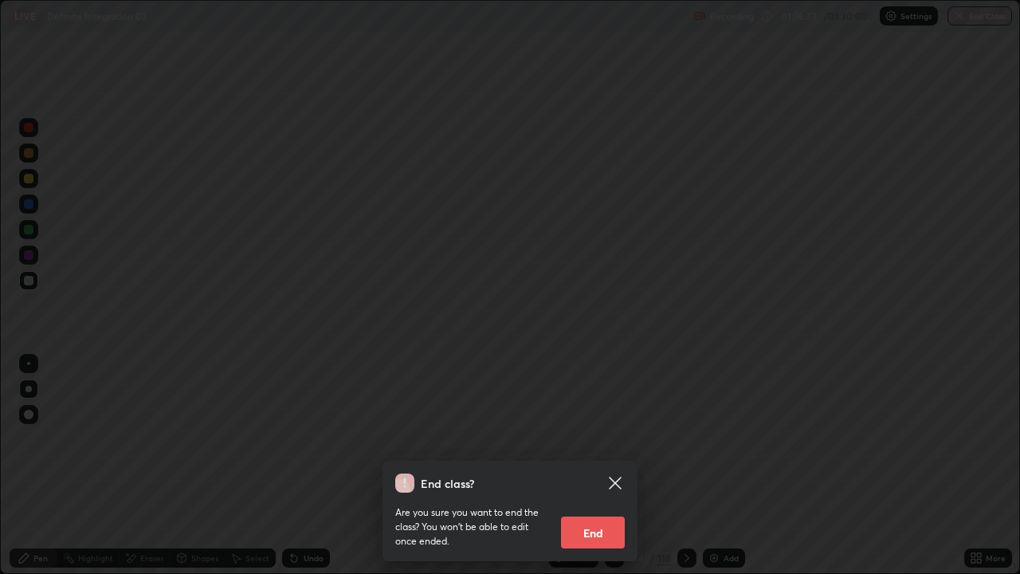
click at [601, 465] on button "End" at bounding box center [593, 532] width 64 height 32
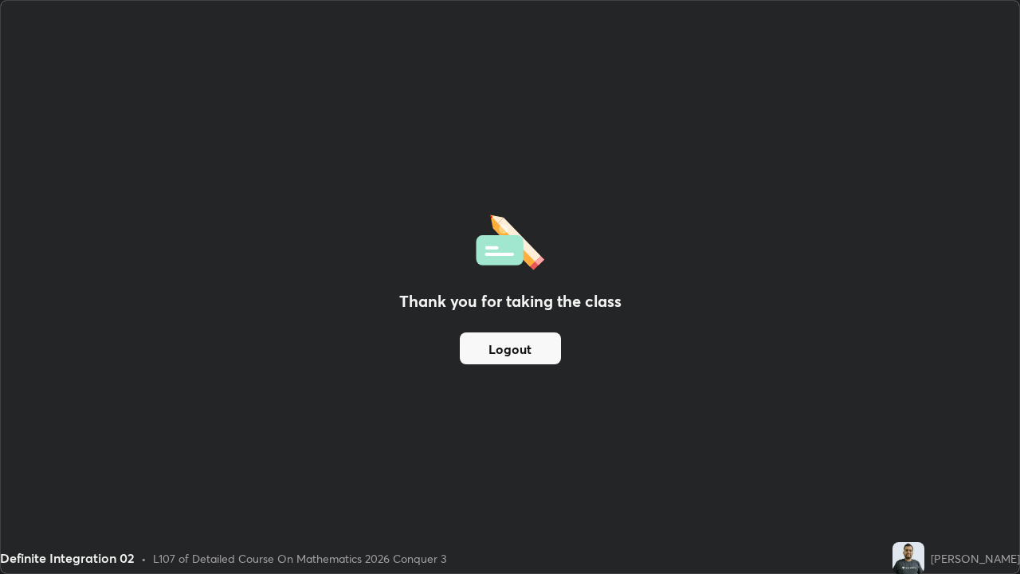
click at [536, 359] on button "Logout" at bounding box center [510, 348] width 101 height 32
